Goal: Entertainment & Leisure: Consume media (video, audio)

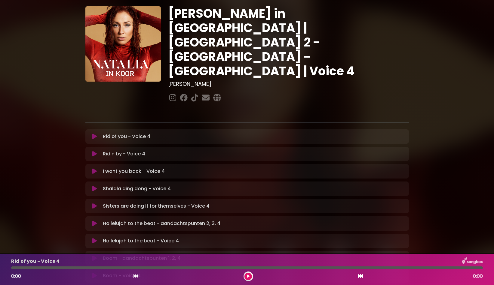
scroll to position [22, 0]
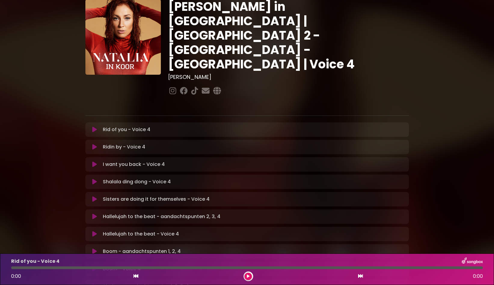
click at [93, 225] on icon at bounding box center [94, 234] width 5 height 6
click at [248, 225] on button at bounding box center [248, 277] width 8 height 8
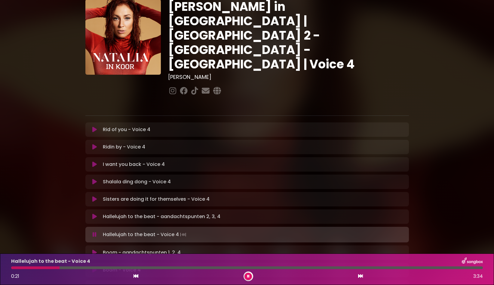
drag, startPoint x: 248, startPoint y: 279, endPoint x: 263, endPoint y: 306, distance: 31.0
click at [263, 225] on html "× Natalia in Koor | Antwerpen 2 - Brugge - Hasselt | Voice 4 Hans Primusz" at bounding box center [247, 142] width 494 height 285
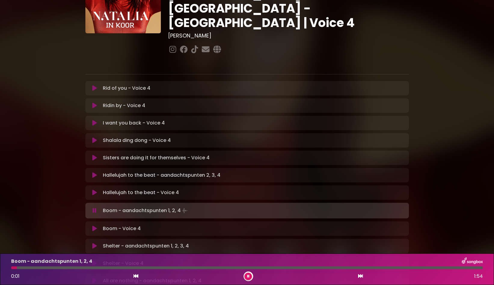
scroll to position [96, 0]
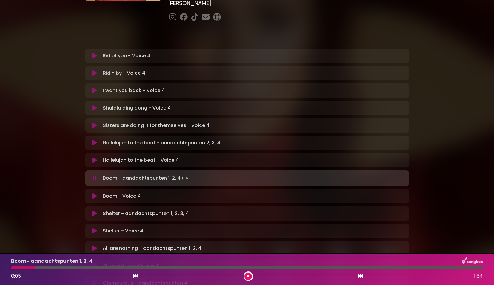
click at [94, 194] on icon at bounding box center [94, 197] width 5 height 6
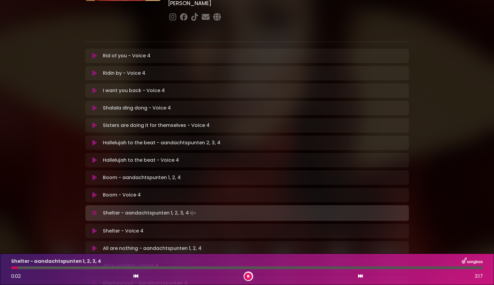
click at [93, 225] on icon at bounding box center [94, 231] width 5 height 6
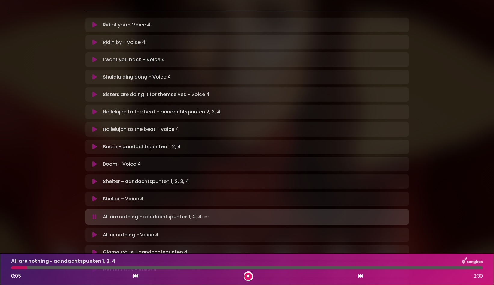
scroll to position [131, 0]
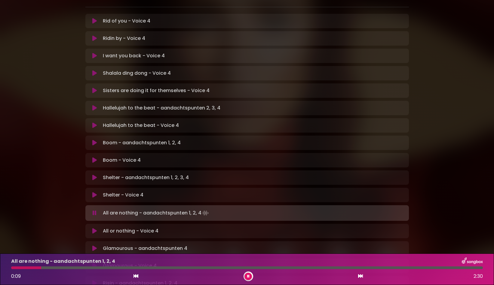
click at [94, 225] on icon at bounding box center [94, 231] width 5 height 6
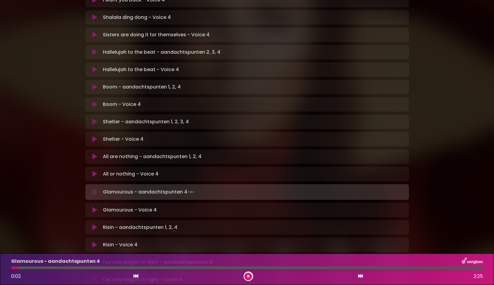
scroll to position [220, 0]
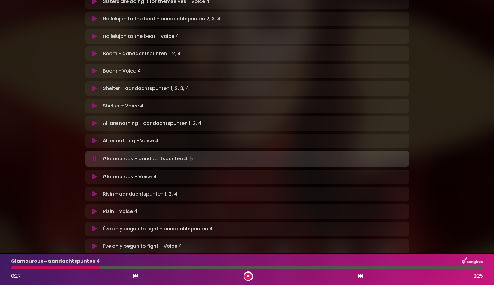
click at [95, 174] on icon at bounding box center [94, 177] width 5 height 6
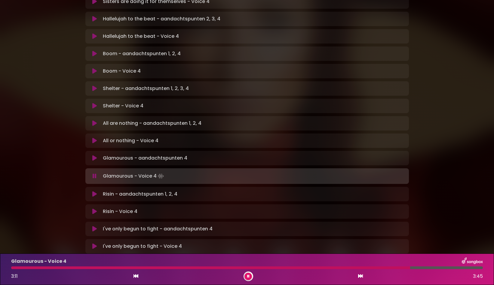
click at [249, 225] on button at bounding box center [248, 277] width 8 height 8
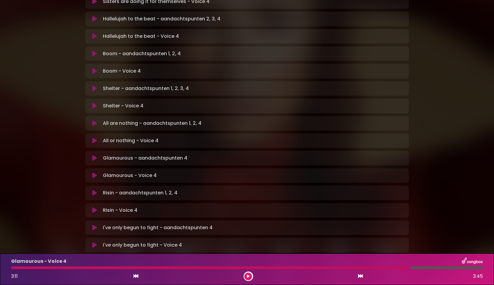
click at [94, 208] on icon at bounding box center [94, 211] width 5 height 6
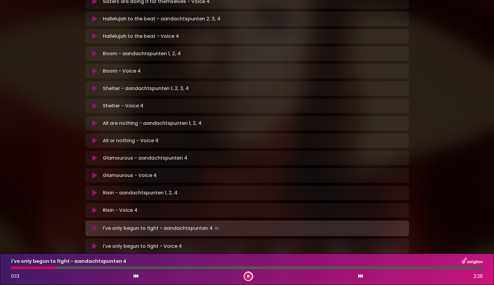
click at [96, 225] on icon at bounding box center [94, 247] width 5 height 6
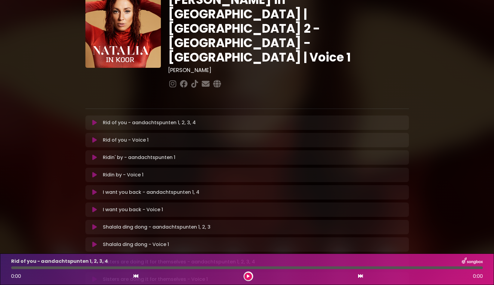
scroll to position [55, 0]
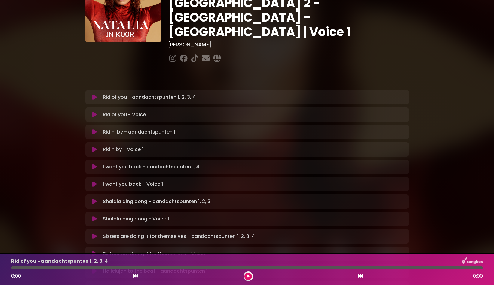
click at [95, 182] on icon at bounding box center [94, 185] width 5 height 6
click at [247, 275] on icon at bounding box center [248, 277] width 3 height 4
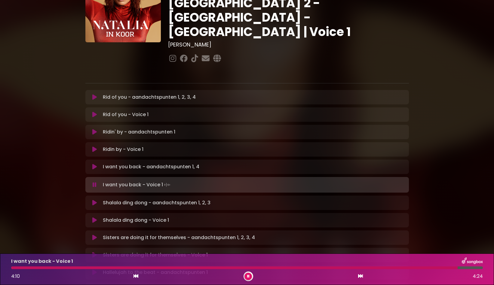
click at [250, 279] on button at bounding box center [248, 277] width 8 height 8
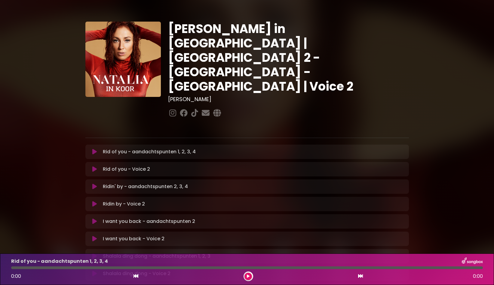
click at [96, 236] on icon at bounding box center [94, 239] width 5 height 6
click at [250, 278] on button at bounding box center [248, 277] width 8 height 8
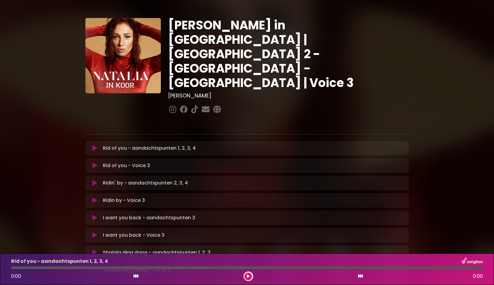
click at [95, 233] on icon at bounding box center [94, 236] width 5 height 6
click at [247, 277] on icon at bounding box center [248, 277] width 3 height 4
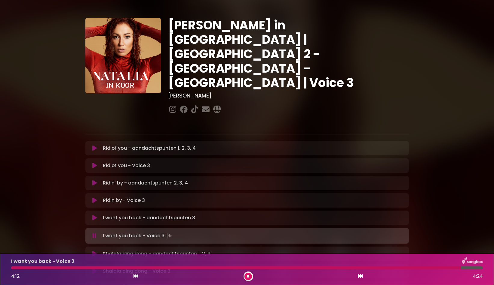
click at [188, 93] on h3 "[PERSON_NAME]" at bounding box center [288, 96] width 241 height 7
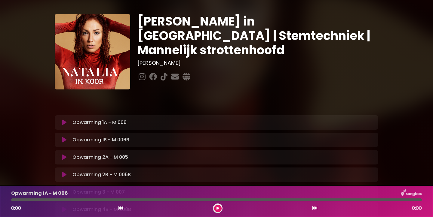
scroll to position [27, 0]
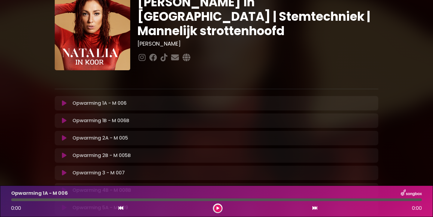
click at [63, 102] on icon at bounding box center [64, 103] width 5 height 6
click at [215, 209] on button at bounding box center [218, 209] width 8 height 8
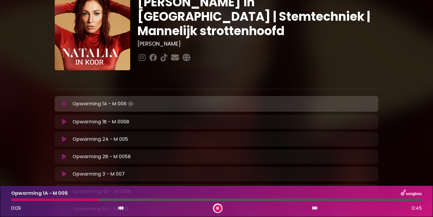
scroll to position [31, 0]
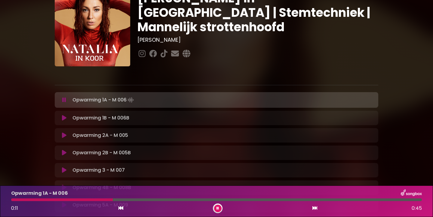
click at [65, 102] on icon at bounding box center [64, 100] width 4 height 6
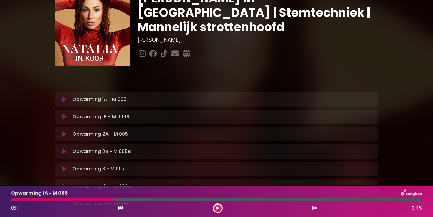
click at [63, 117] on icon at bounding box center [64, 117] width 5 height 6
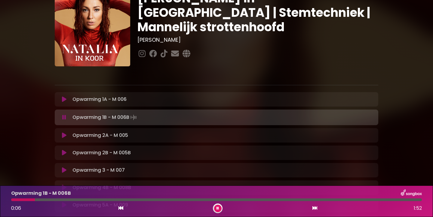
click at [64, 118] on icon at bounding box center [64, 117] width 4 height 6
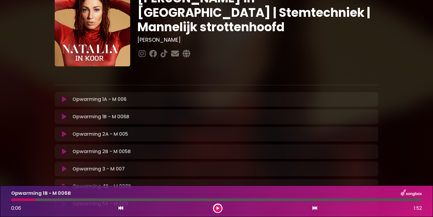
click at [65, 135] on icon at bounding box center [64, 134] width 5 height 6
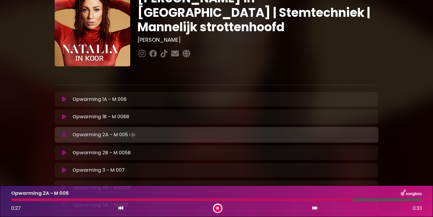
click at [65, 135] on icon at bounding box center [64, 135] width 4 height 6
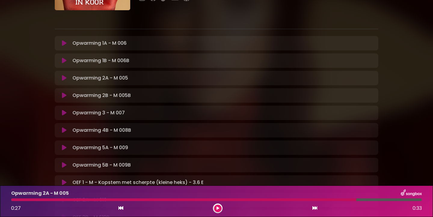
scroll to position [150, 0]
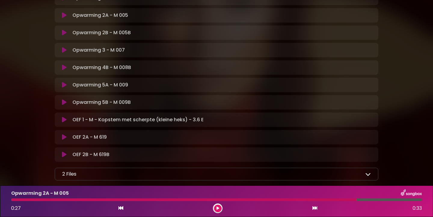
click at [63, 121] on icon at bounding box center [64, 120] width 5 height 6
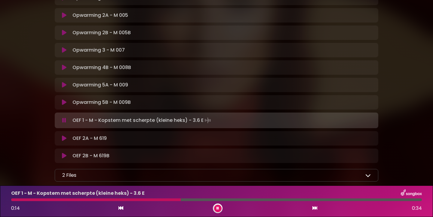
click at [63, 121] on icon at bounding box center [64, 121] width 4 height 6
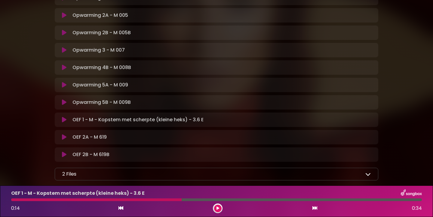
click at [63, 137] on icon at bounding box center [64, 137] width 5 height 6
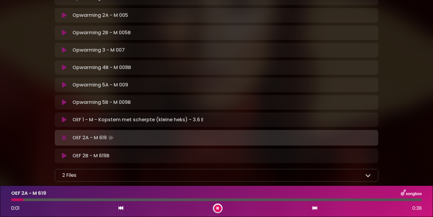
scroll to position [184, 0]
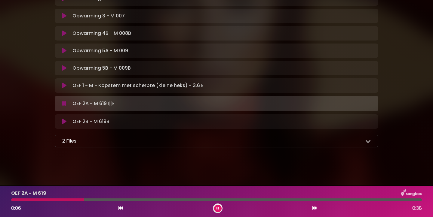
click at [63, 104] on icon at bounding box center [64, 104] width 4 height 6
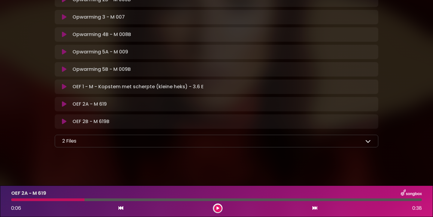
click at [63, 123] on icon at bounding box center [64, 122] width 5 height 6
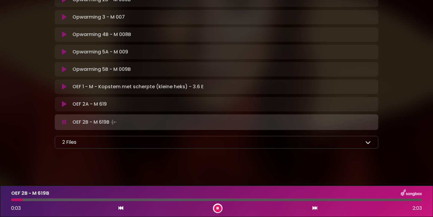
click at [63, 122] on icon at bounding box center [64, 122] width 4 height 6
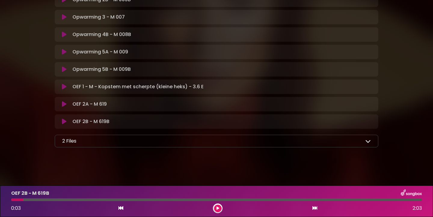
click at [370, 141] on icon at bounding box center [367, 141] width 5 height 5
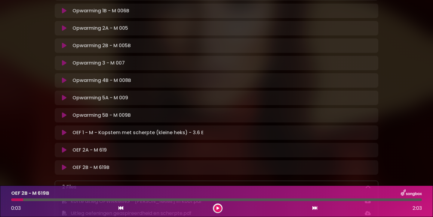
scroll to position [24, 0]
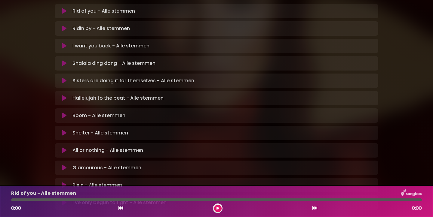
scroll to position [106, 0]
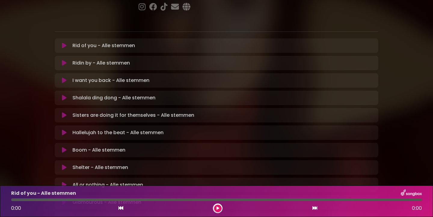
click at [60, 78] on button at bounding box center [64, 81] width 12 height 6
click at [217, 210] on icon at bounding box center [217, 209] width 3 height 4
